Goal: Task Accomplishment & Management: Use online tool/utility

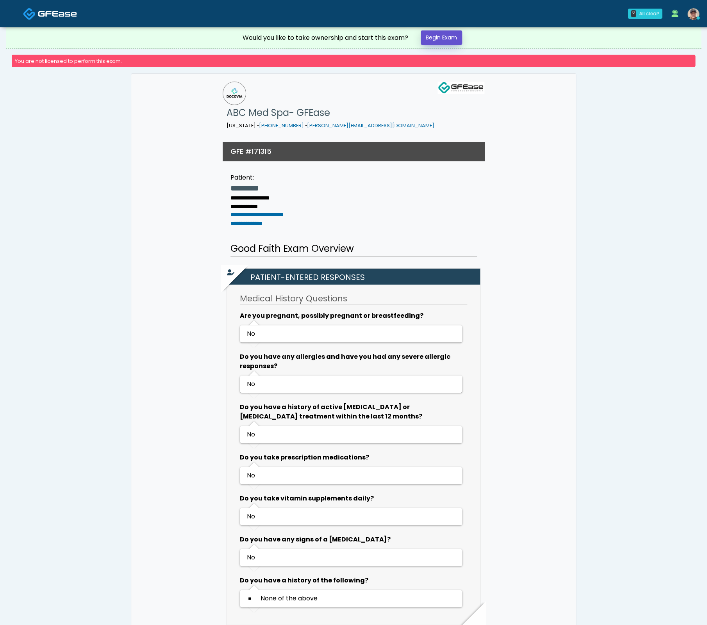
click at [443, 32] on link "Begin Exam" at bounding box center [441, 37] width 41 height 14
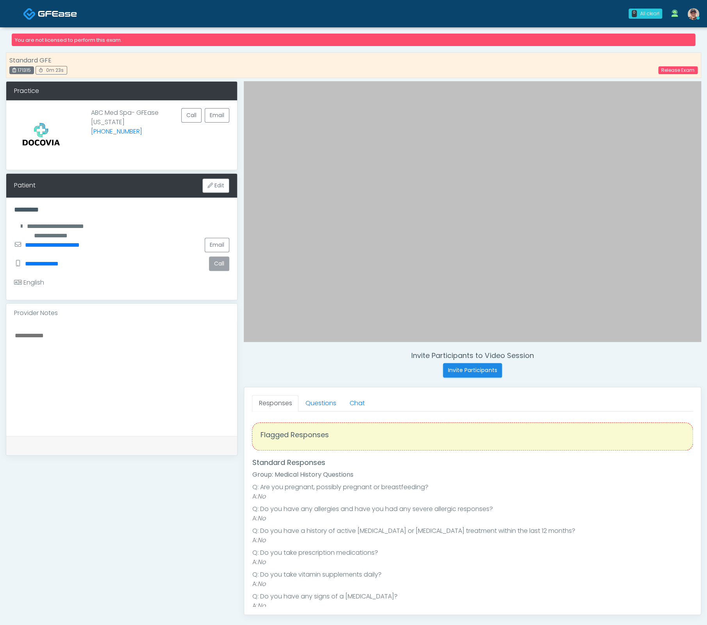
click at [221, 264] on button "Call" at bounding box center [219, 264] width 20 height 14
click at [676, 68] on link "Release Exam" at bounding box center [677, 70] width 39 height 8
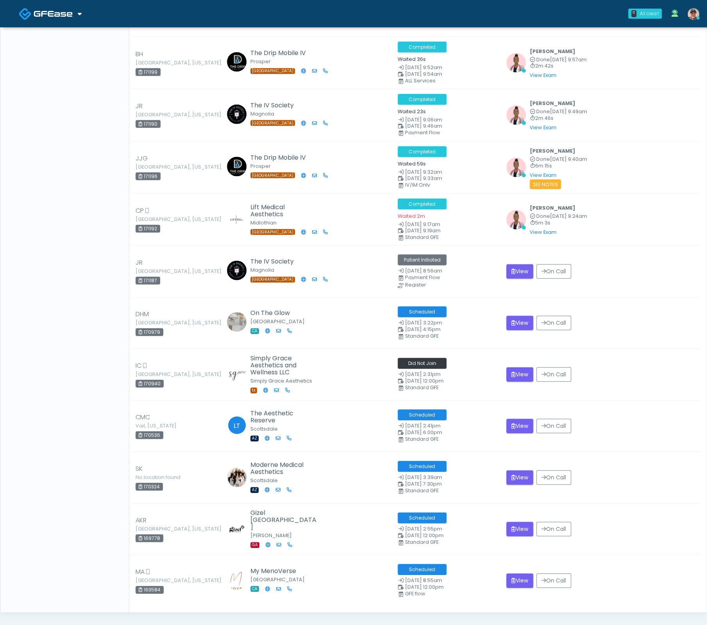
scroll to position [4899, 0]
